Goal: Browse casually

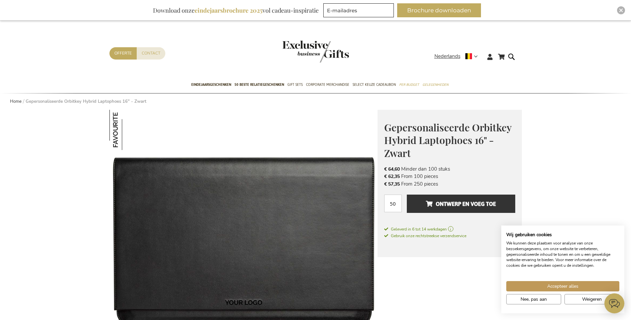
click at [320, 49] on img "store logo" at bounding box center [315, 52] width 66 height 22
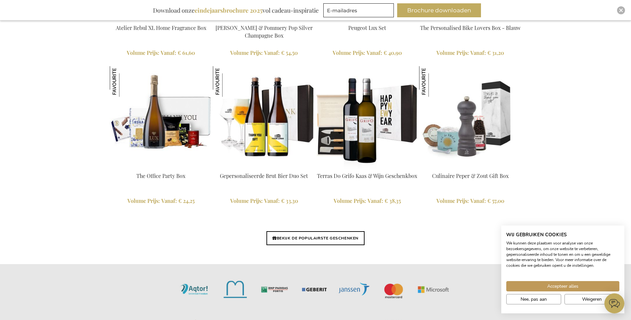
scroll to position [1523, 0]
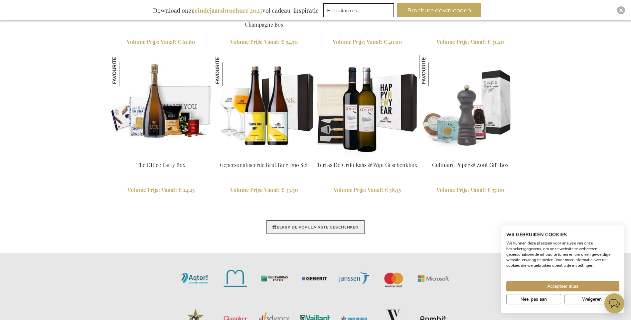
click at [347, 229] on link "BEKIJK DE POPULAIRSTE GESCHENKEN" at bounding box center [315, 227] width 98 height 14
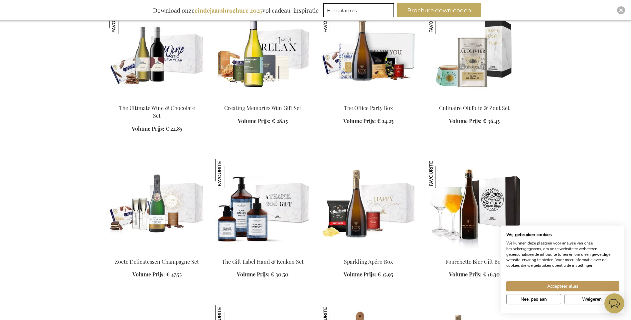
scroll to position [626, 0]
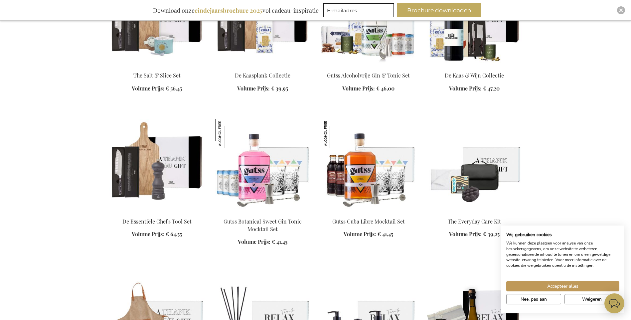
scroll to position [1698, 0]
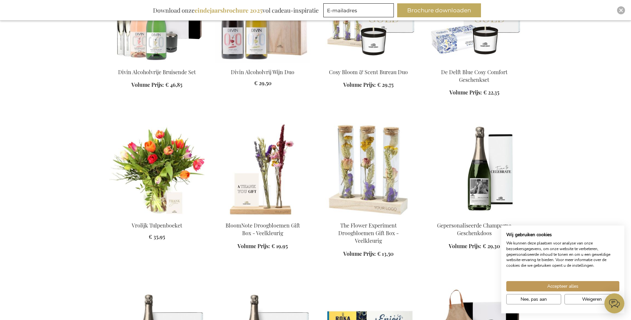
scroll to position [2037, 0]
